Goal: Transaction & Acquisition: Purchase product/service

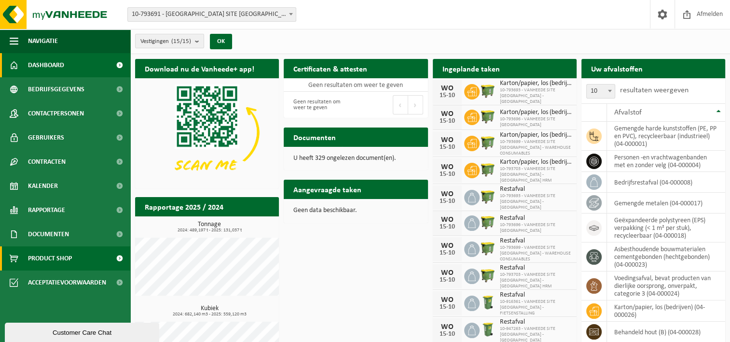
click at [58, 255] on span "Product Shop" at bounding box center [50, 258] width 44 height 24
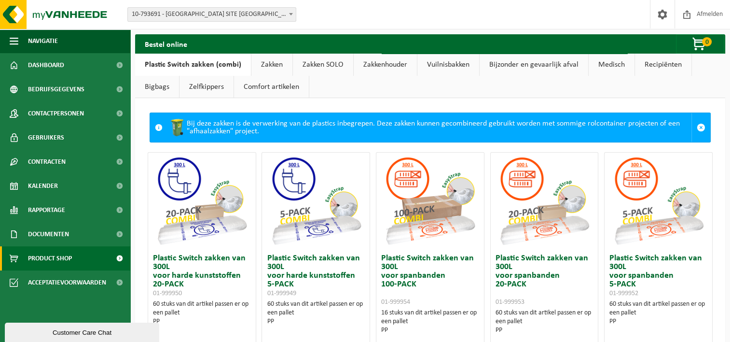
click at [152, 90] on link "Bigbags" at bounding box center [157, 87] width 44 height 22
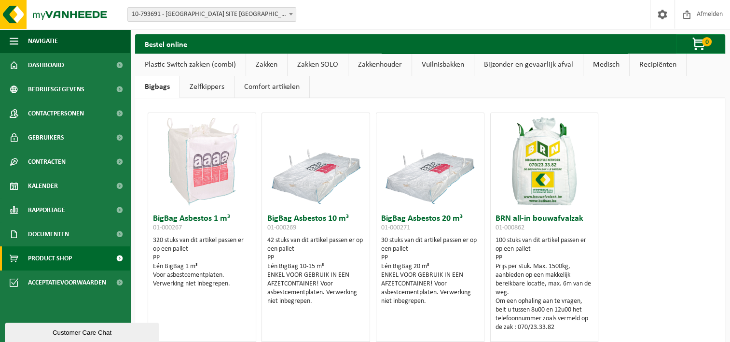
click at [208, 85] on link "Zelfkippers" at bounding box center [207, 87] width 54 height 22
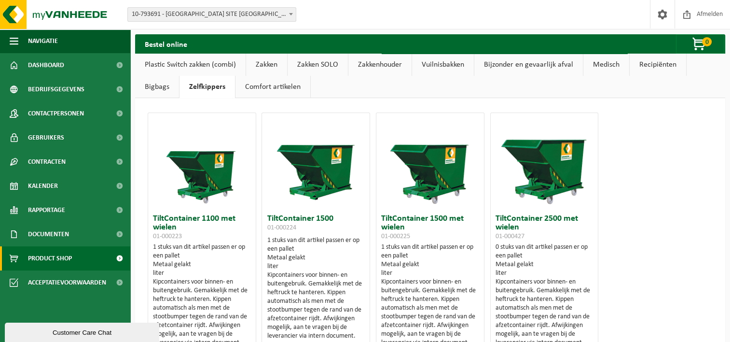
click at [271, 84] on link "Comfort artikelen" at bounding box center [272, 87] width 75 height 22
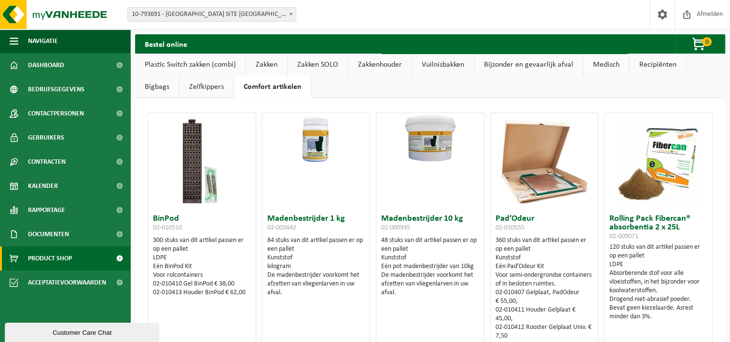
click at [146, 84] on link "Bigbags" at bounding box center [157, 87] width 44 height 22
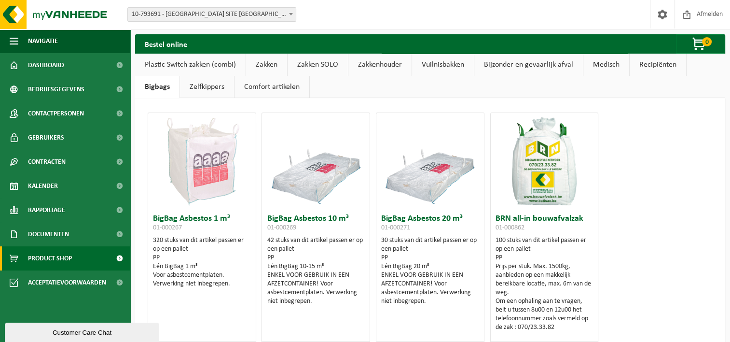
click at [292, 14] on b at bounding box center [291, 14] width 4 height 2
click at [334, 14] on div "Vestiging: 10-793691 - [GEOGRAPHIC_DATA] SITE [GEOGRAPHIC_DATA] - [GEOGRAPHIC_D…" at bounding box center [365, 14] width 730 height 29
